Goal: Book appointment/travel/reservation

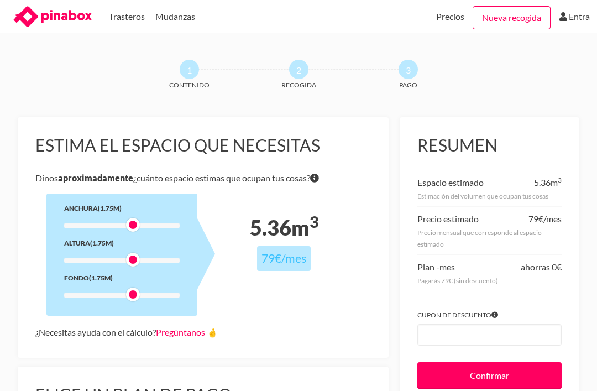
click at [291, 80] on span "Recogida" at bounding box center [298, 85] width 73 height 12
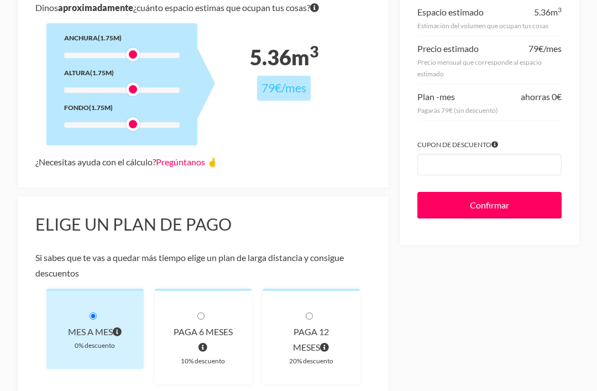
scroll to position [170, 0]
click at [500, 206] on input "Confirmar" at bounding box center [489, 205] width 144 height 27
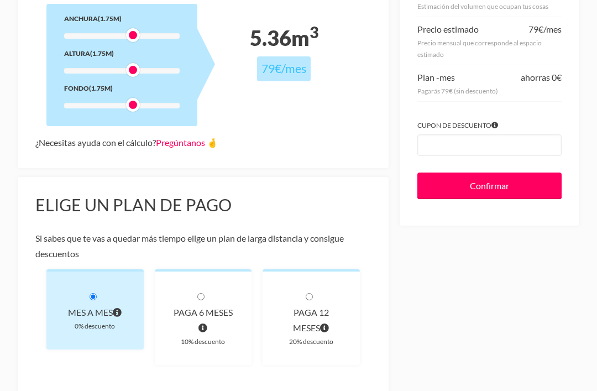
scroll to position [189, 0]
click at [218, 138] on link "Pregúntanos 🤞" at bounding box center [187, 143] width 62 height 11
click at [218, 143] on link "Pregúntanos 🤞" at bounding box center [187, 142] width 62 height 11
click at [194, 137] on link "Pregúntanos 🤞" at bounding box center [187, 142] width 62 height 11
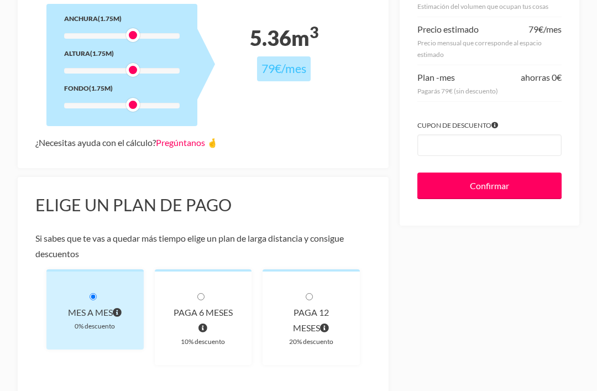
scroll to position [189, 0]
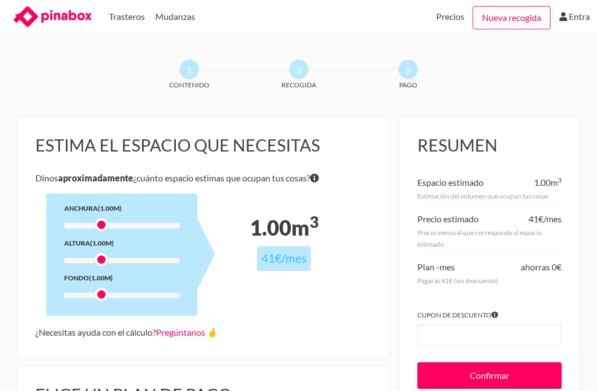
click at [448, 15] on link "Precios" at bounding box center [450, 16] width 28 height 33
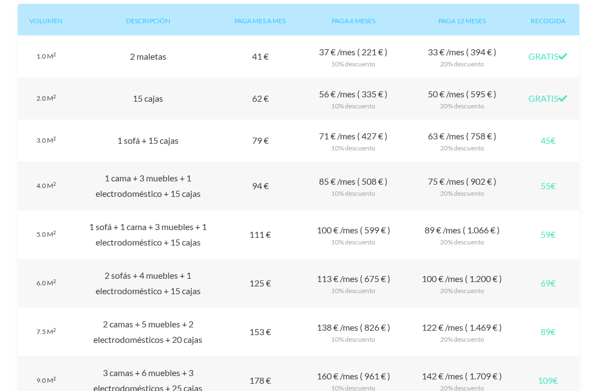
scroll to position [1011, 0]
